Goal: Task Accomplishment & Management: Complete application form

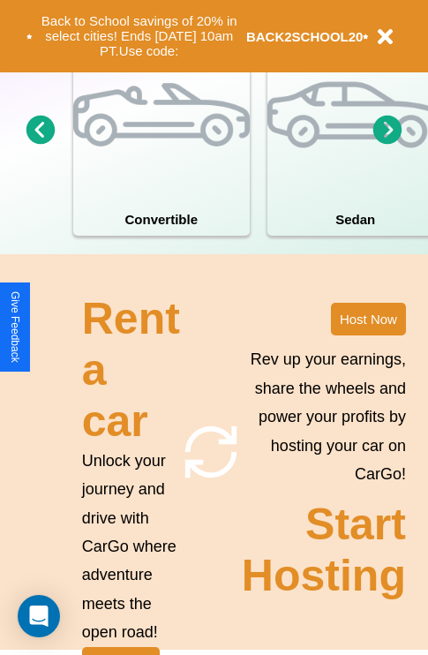
scroll to position [1375, 0]
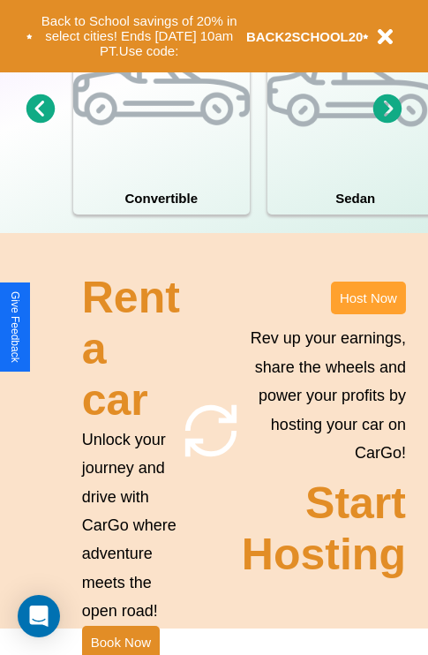
click at [368, 314] on button "Host Now" at bounding box center [368, 298] width 75 height 33
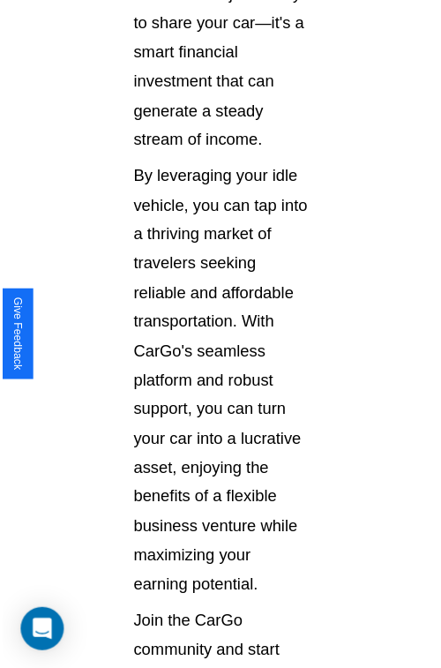
scroll to position [1251, 0]
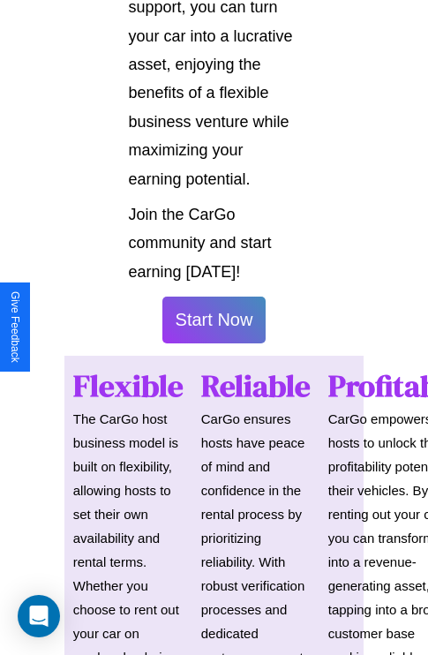
click at [214, 327] on button "Start Now" at bounding box center [214, 320] width 104 height 47
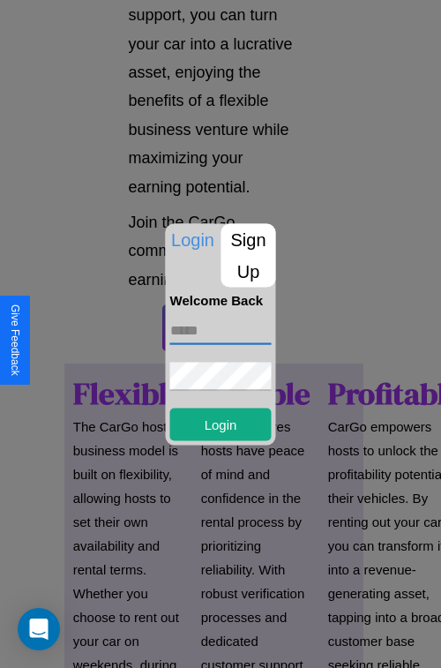
click at [221, 330] on input "text" at bounding box center [220, 330] width 101 height 28
type input "**********"
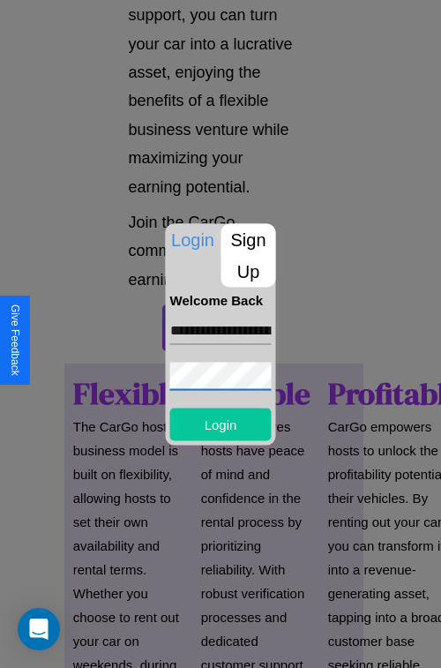
click at [221, 424] on button "Login" at bounding box center [220, 424] width 101 height 33
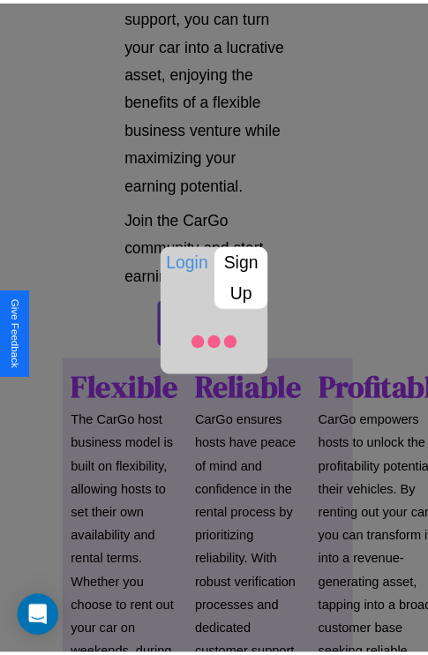
scroll to position [1252, 0]
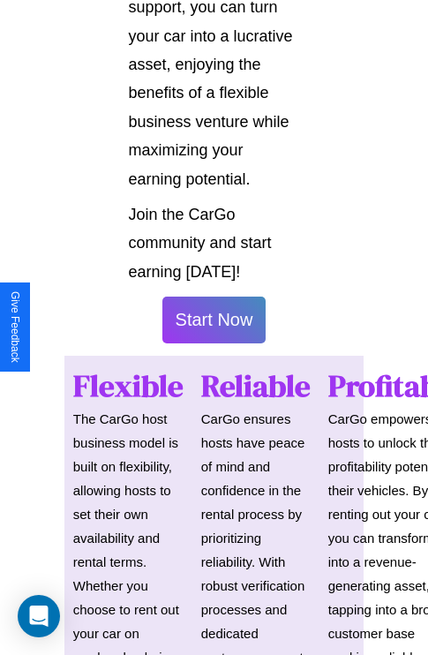
click at [214, 327] on button "Start Now" at bounding box center [214, 320] width 104 height 47
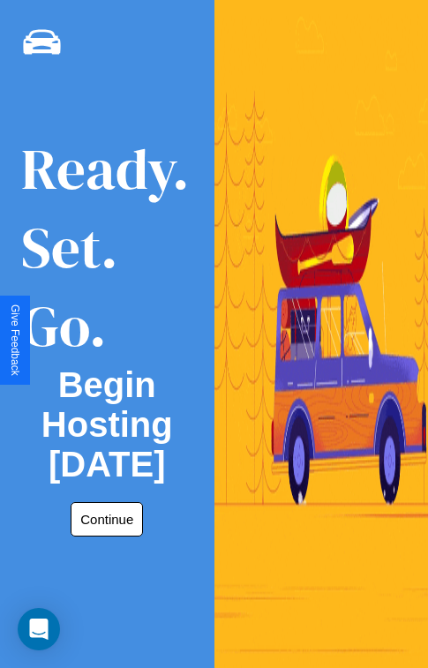
click at [103, 519] on button "Continue" at bounding box center [107, 519] width 72 height 34
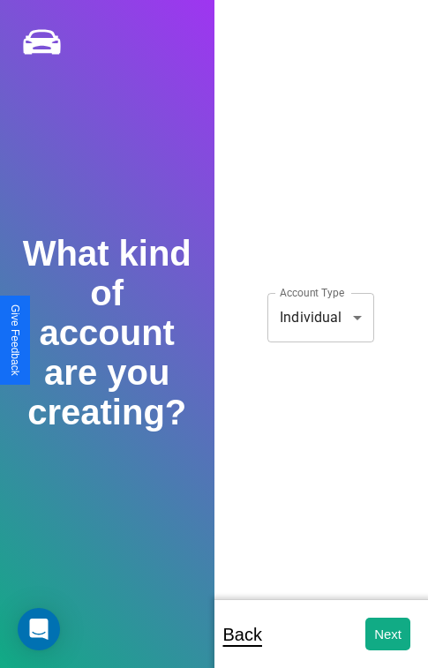
click at [320, 317] on body "**********" at bounding box center [214, 346] width 428 height 692
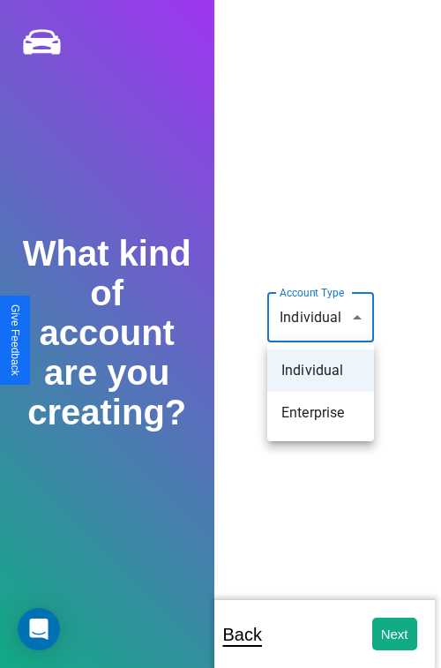
click at [320, 371] on li "Individual" at bounding box center [320, 371] width 107 height 42
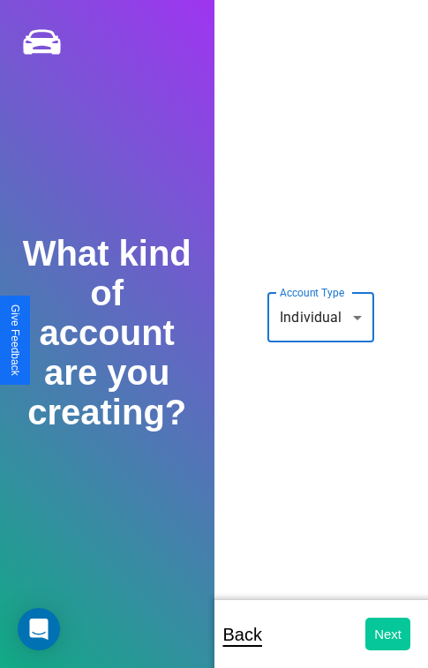
click at [387, 634] on button "Next" at bounding box center [387, 634] width 45 height 33
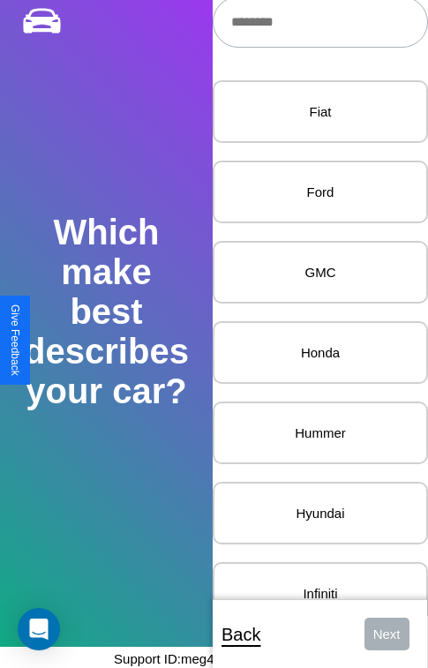
scroll to position [981, 0]
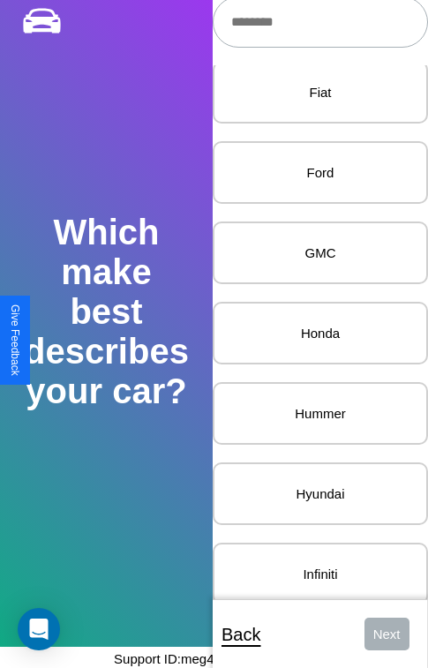
click at [307, 334] on p "Honda" at bounding box center [320, 333] width 177 height 24
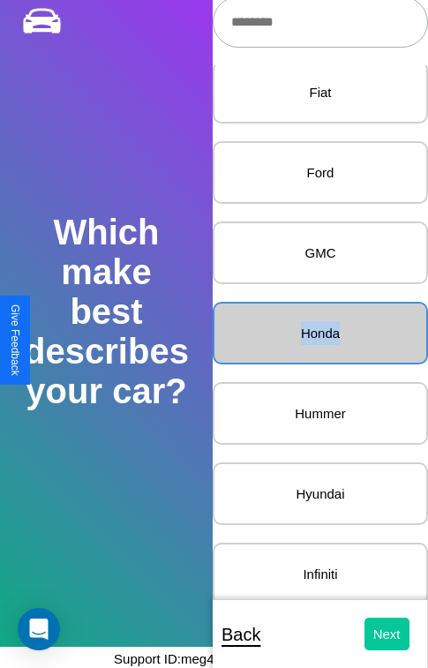
click at [373, 634] on button "Next" at bounding box center [387, 634] width 45 height 33
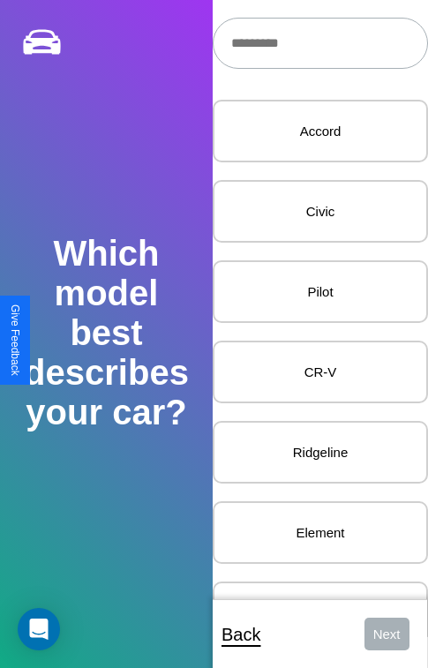
click at [313, 43] on input "text" at bounding box center [320, 43] width 215 height 51
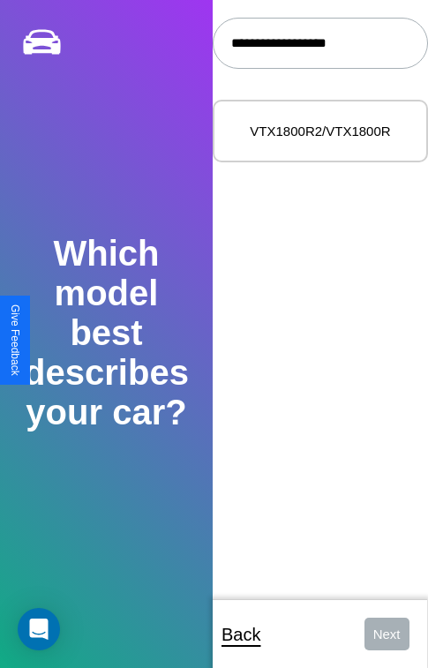
type input "**********"
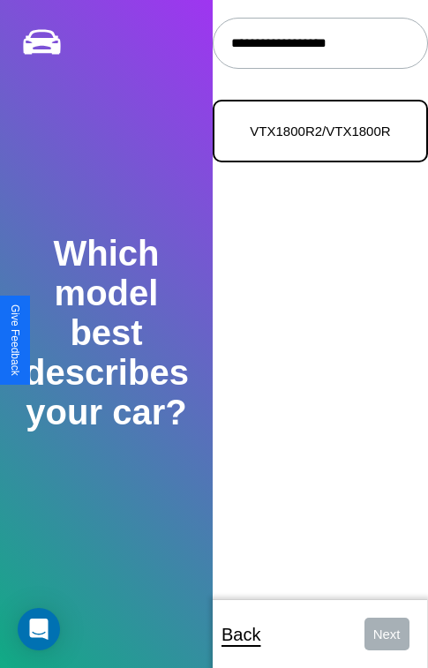
click at [307, 132] on p "VTX1800R2/VTX1800R" at bounding box center [320, 131] width 177 height 24
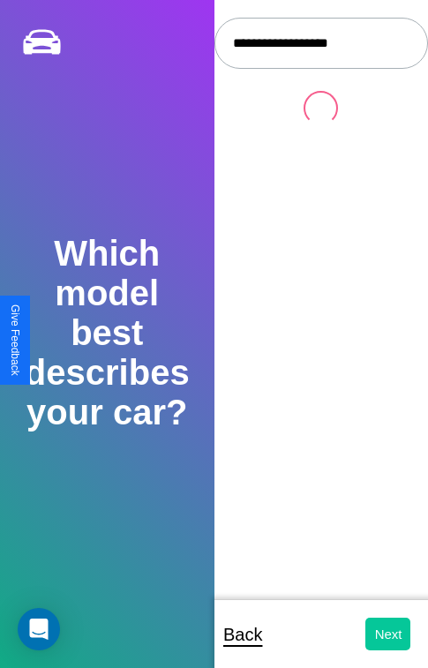
click at [387, 634] on button "Next" at bounding box center [387, 634] width 45 height 33
